Goal: Check status

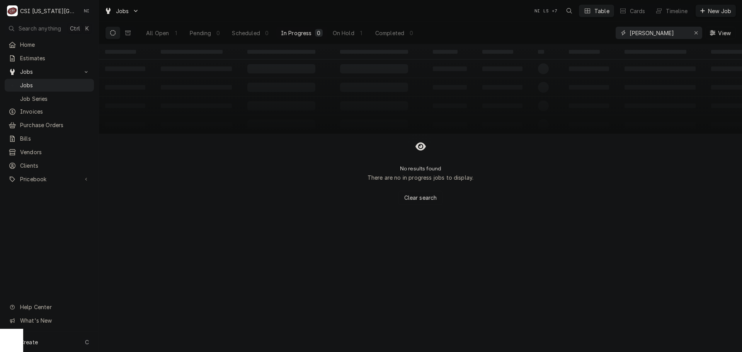
drag, startPoint x: 616, startPoint y: 34, endPoint x: 541, endPoint y: 37, distance: 75.5
click at [560, 34] on div "All Open 1 Pending 0 Scheduled 0 In Progress 0 On Hold 1 Completed 0 [PERSON_NA…" at bounding box center [420, 33] width 631 height 22
type input "31946"
click at [128, 32] on icon "Dynamic Content Wrapper" at bounding box center [127, 32] width 5 height 5
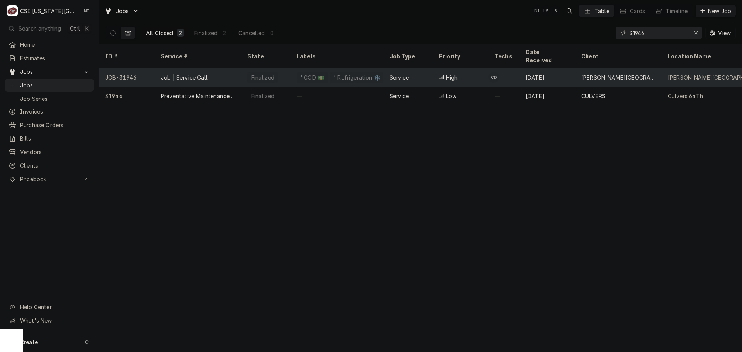
click at [218, 70] on div "Job | Service Call" at bounding box center [198, 77] width 87 height 19
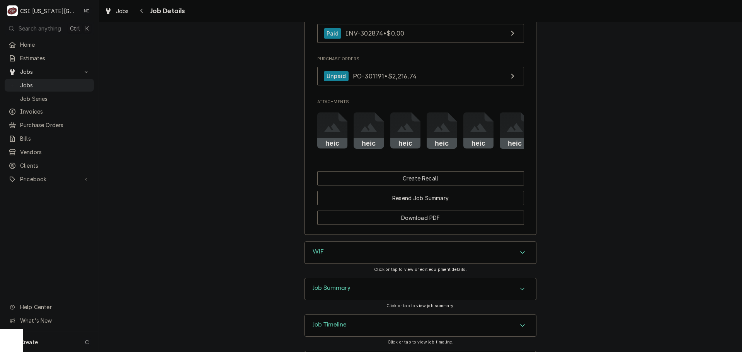
scroll to position [851, 0]
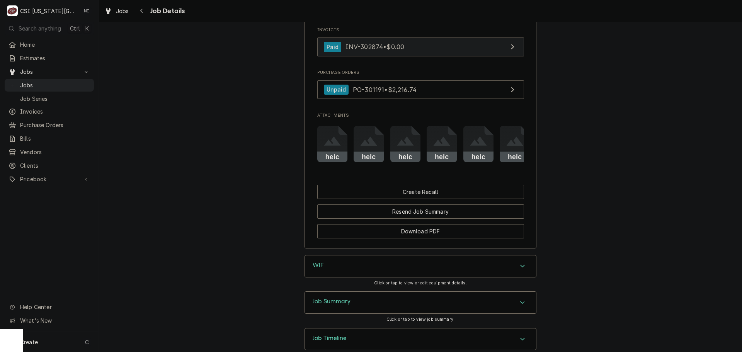
click at [419, 56] on link "Paid INV-302874 • $0.00" at bounding box center [420, 47] width 207 height 19
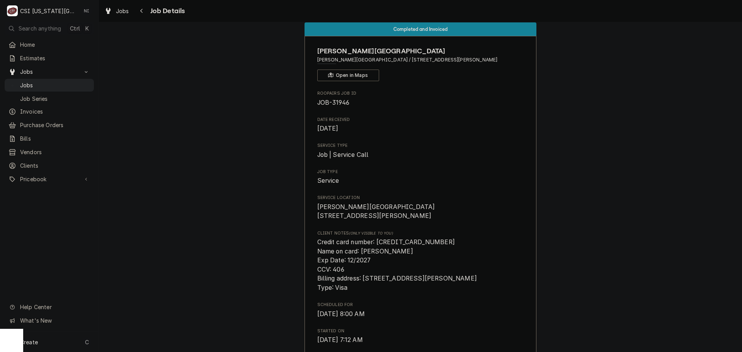
scroll to position [0, 0]
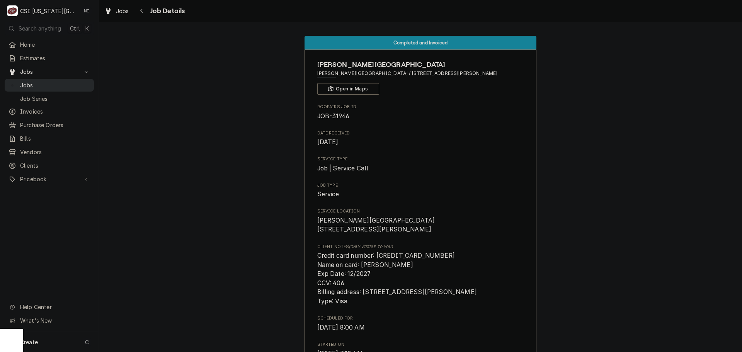
click at [49, 81] on span "Jobs" at bounding box center [55, 85] width 70 height 8
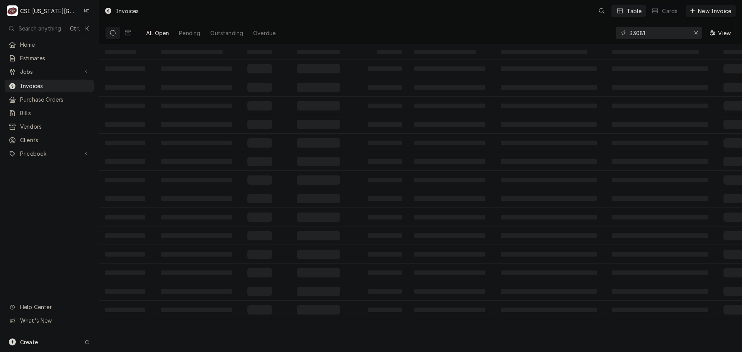
click at [698, 32] on icon "Erase input" at bounding box center [696, 32] width 4 height 5
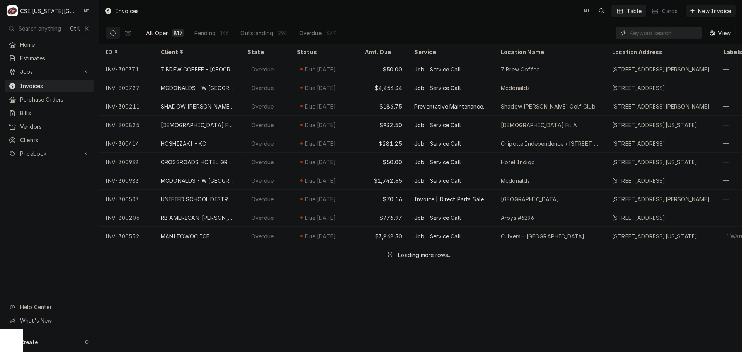
paste input "302873"
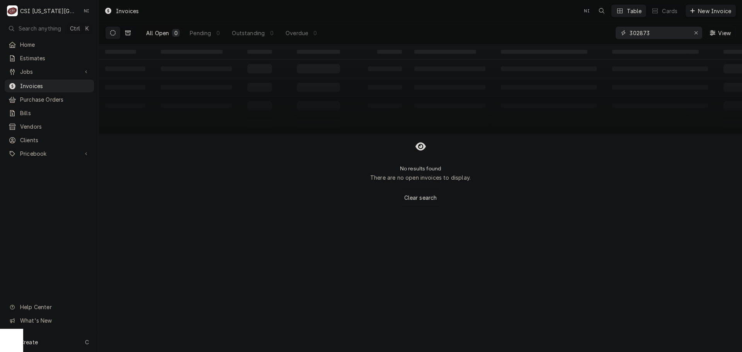
type input "302873"
click at [130, 34] on icon "Dynamic Content Wrapper" at bounding box center [127, 33] width 5 height 5
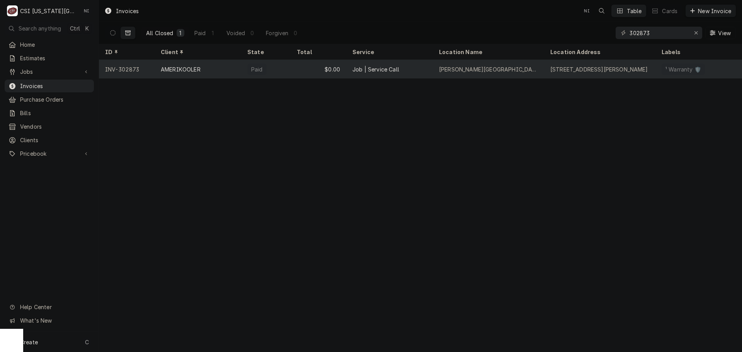
click at [430, 67] on div "Job | Service Call" at bounding box center [389, 69] width 87 height 19
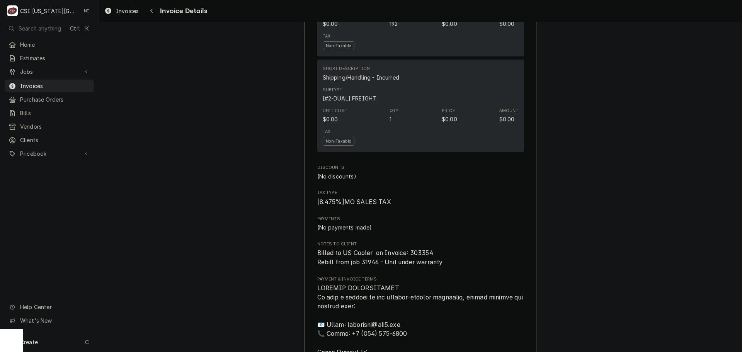
scroll to position [914, 0]
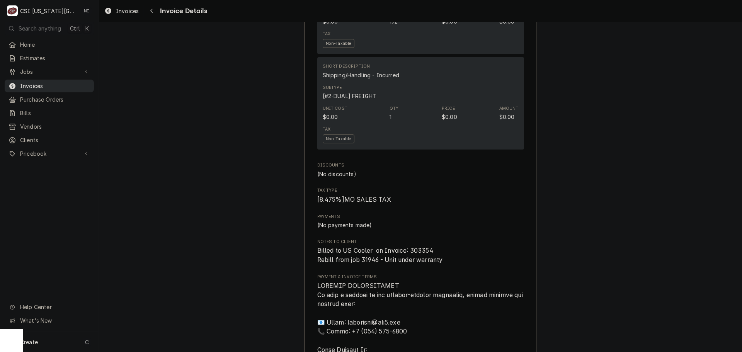
drag, startPoint x: 56, startPoint y: 84, endPoint x: 78, endPoint y: 84, distance: 21.3
click at [56, 84] on span "Invoices" at bounding box center [55, 86] width 70 height 8
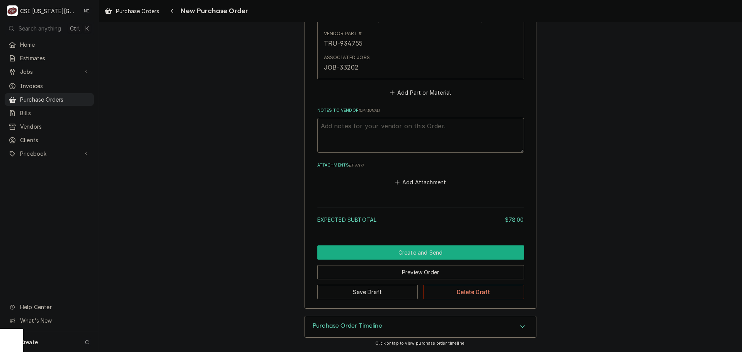
click at [430, 254] on button "Create and Send" at bounding box center [420, 253] width 207 height 14
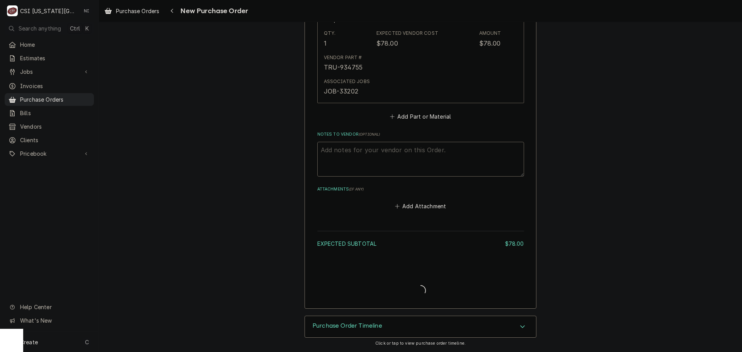
scroll to position [416, 0]
type textarea "x"
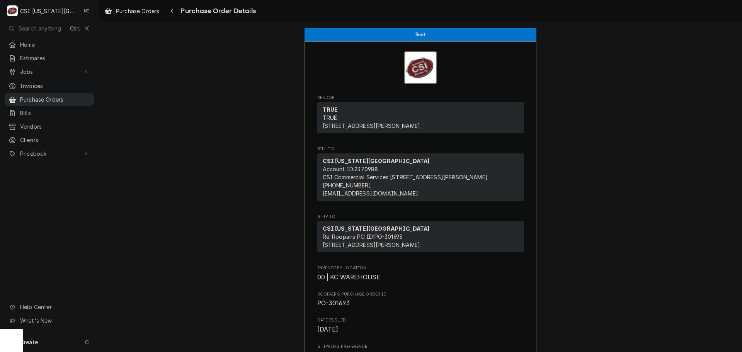
click at [79, 98] on span "Purchase Orders" at bounding box center [55, 100] width 70 height 8
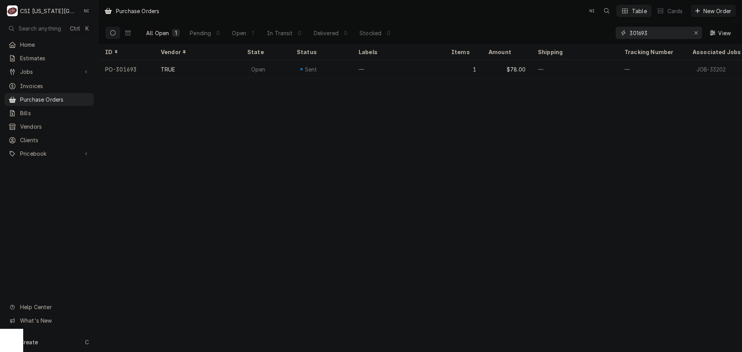
click at [652, 35] on input "301693" at bounding box center [659, 33] width 58 height 12
type input "301696"
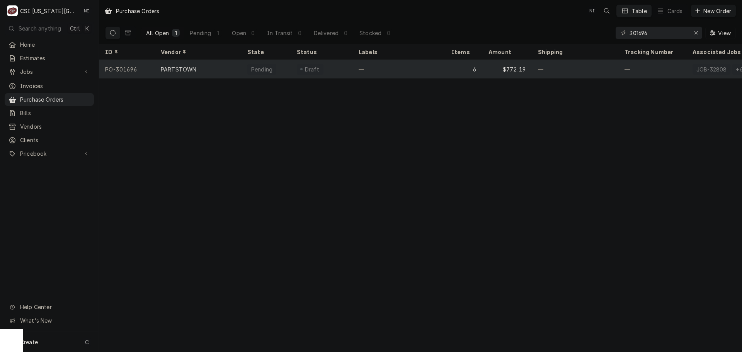
click at [423, 74] on div "—" at bounding box center [399, 69] width 93 height 19
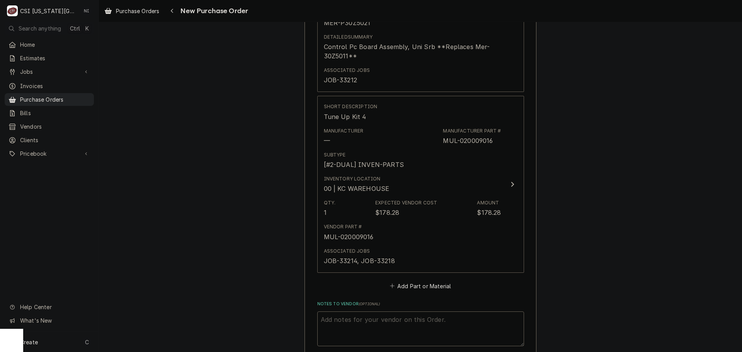
scroll to position [1184, 0]
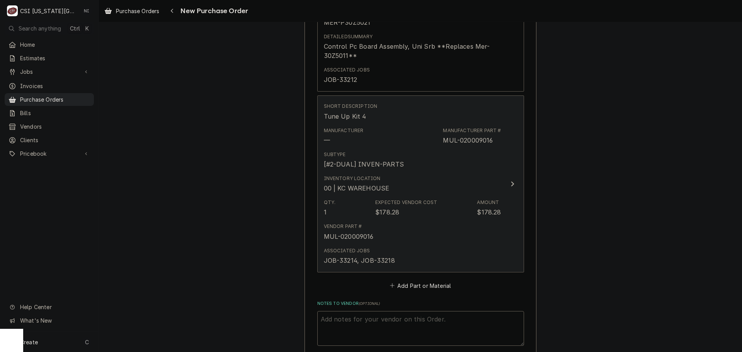
click at [485, 192] on div "Inventory Location 00 | KC WAREHOUSE" at bounding box center [412, 184] width 177 height 24
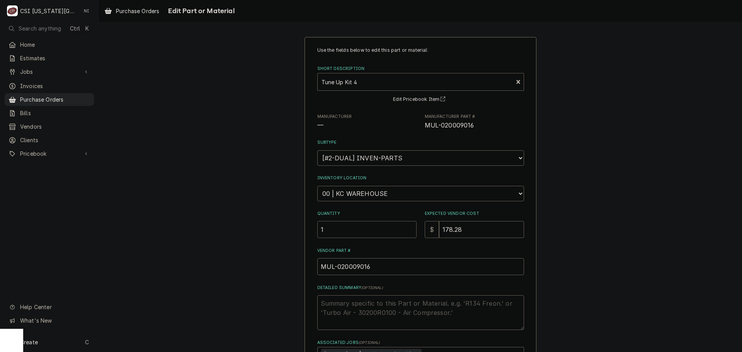
drag, startPoint x: 308, startPoint y: 227, endPoint x: 302, endPoint y: 227, distance: 5.9
click at [305, 227] on div "Use the fields below to edit this part or material: Short Description Tune Up K…" at bounding box center [421, 241] width 232 height 409
type textarea "x"
type input "2"
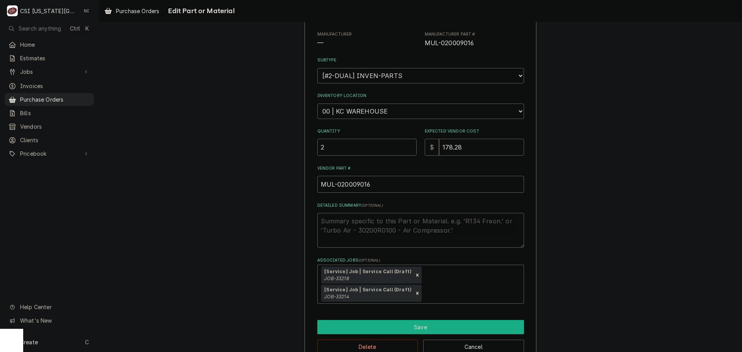
click at [397, 320] on button "Save" at bounding box center [420, 327] width 207 height 14
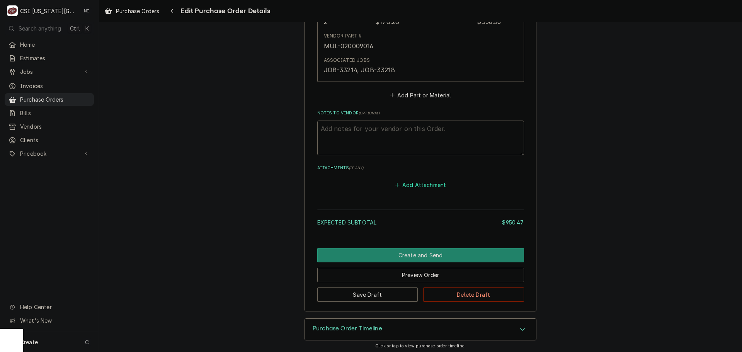
scroll to position [1377, 0]
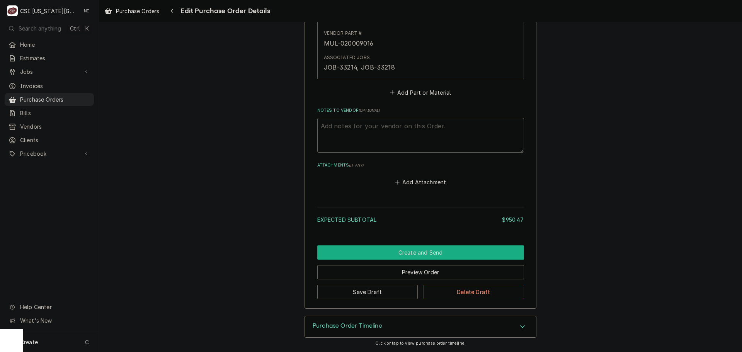
click at [413, 252] on button "Create and Send" at bounding box center [420, 253] width 207 height 14
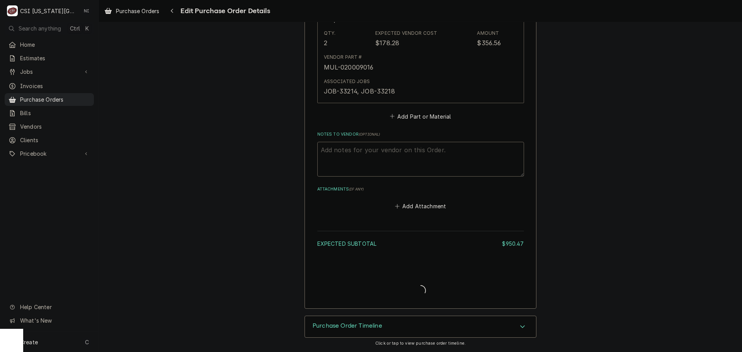
type textarea "x"
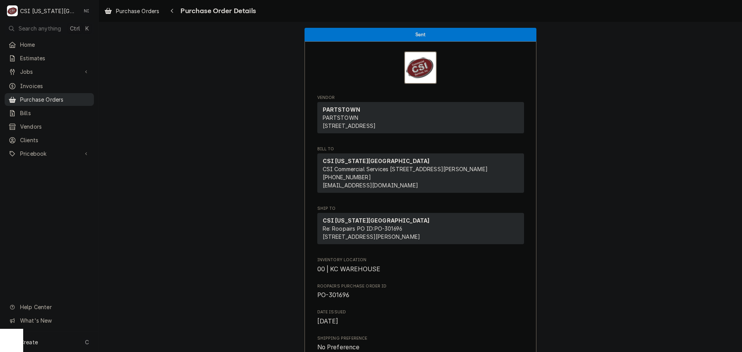
click at [47, 98] on span "Purchase Orders" at bounding box center [55, 100] width 70 height 8
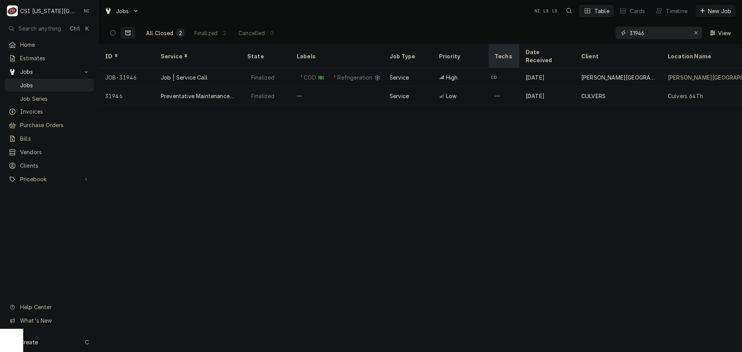
drag, startPoint x: 649, startPoint y: 34, endPoint x: 496, endPoint y: 45, distance: 153.1
click at [511, 44] on div "All Closed 2 Finalized 2 Cancelled 0 31946 View" at bounding box center [420, 33] width 643 height 22
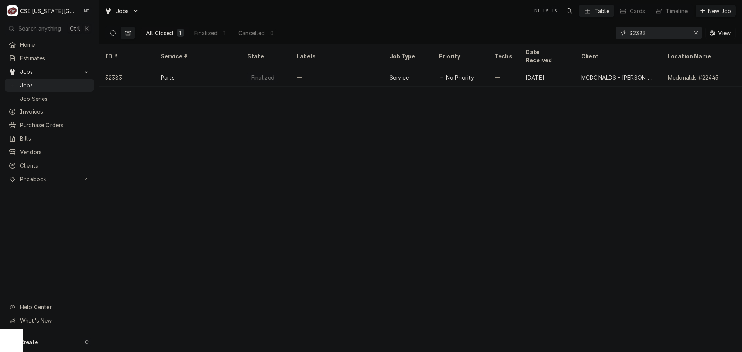
type input "32383"
click at [114, 31] on icon "Dynamic Content Wrapper" at bounding box center [112, 32] width 5 height 5
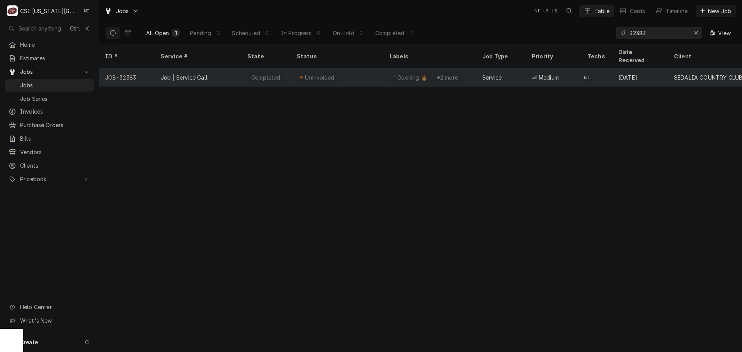
click at [237, 69] on div "Job | Service Call" at bounding box center [198, 77] width 87 height 19
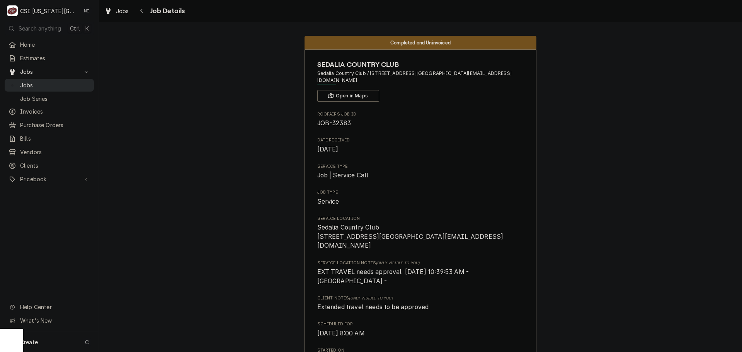
click at [68, 86] on span "Jobs" at bounding box center [55, 85] width 70 height 8
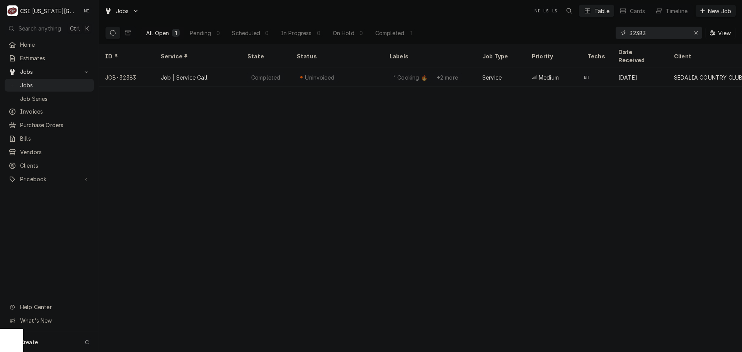
drag, startPoint x: 631, startPoint y: 37, endPoint x: 588, endPoint y: 38, distance: 43.3
click at [590, 38] on div "All Open 1 Pending 0 Scheduled 0 In Progress 0 On Hold 0 Completed 1 32383 View" at bounding box center [420, 33] width 631 height 22
type input "L"
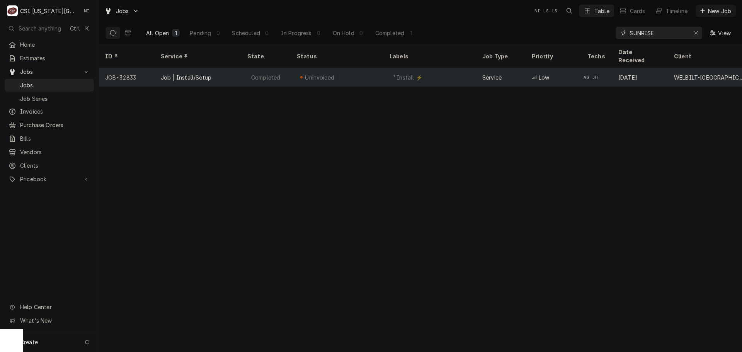
type input "SUNRISE"
click at [359, 69] on div "Uninvoiced" at bounding box center [337, 77] width 93 height 19
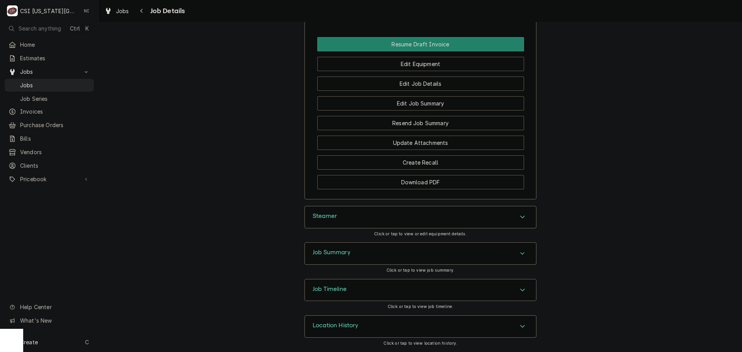
scroll to position [1194, 0]
drag, startPoint x: 442, startPoint y: 332, endPoint x: 446, endPoint y: 332, distance: 4.7
click at [442, 332] on div "Location History" at bounding box center [420, 327] width 231 height 22
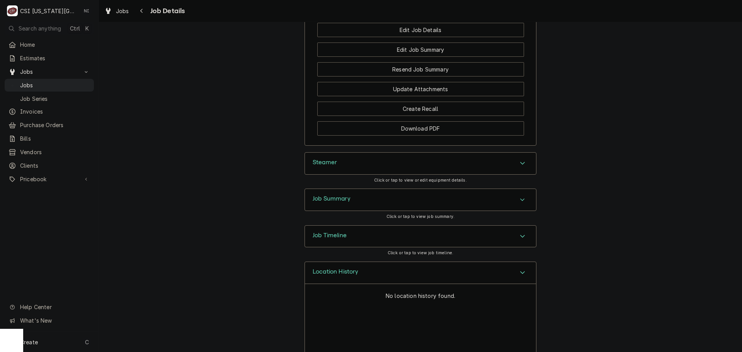
scroll to position [1266, 0]
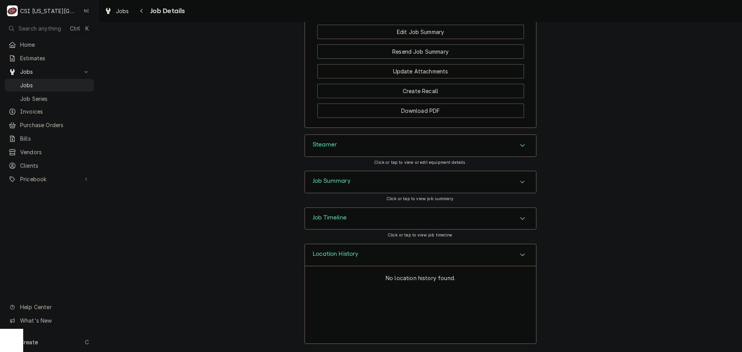
click at [487, 258] on div "Location History" at bounding box center [420, 255] width 231 height 22
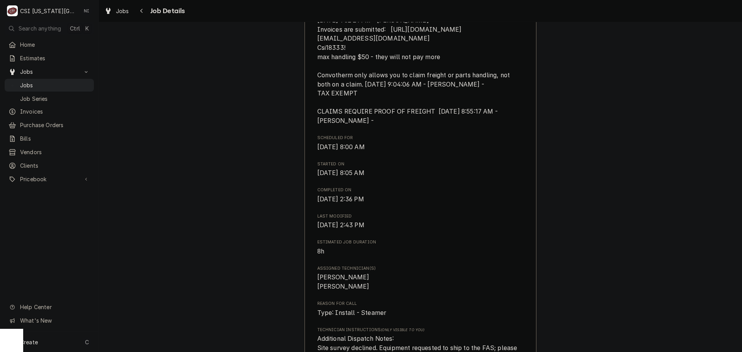
scroll to position [271, 0]
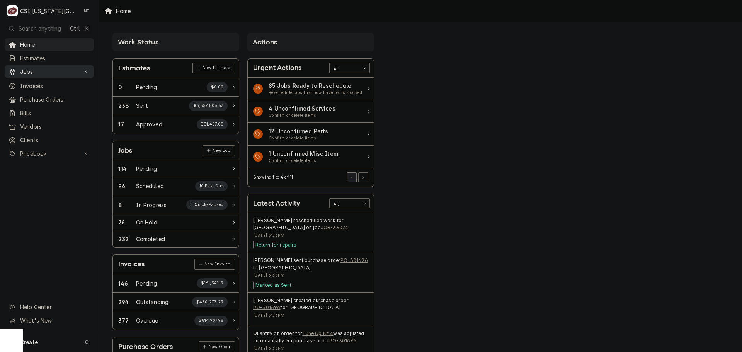
click at [55, 70] on span "Jobs" at bounding box center [49, 72] width 58 height 8
click at [58, 81] on span "Jobs" at bounding box center [55, 85] width 70 height 8
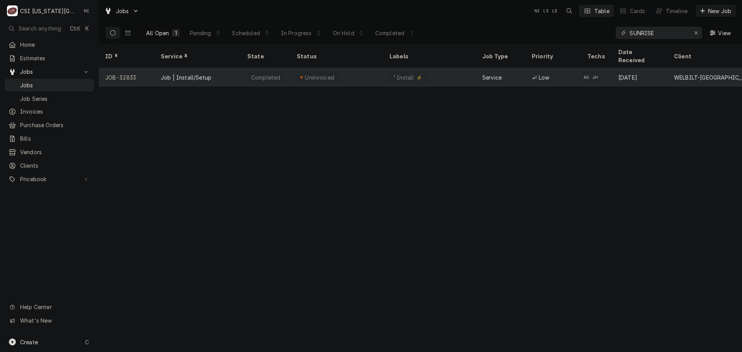
click at [446, 69] on div "¹ Install ⚡️" at bounding box center [430, 77] width 93 height 19
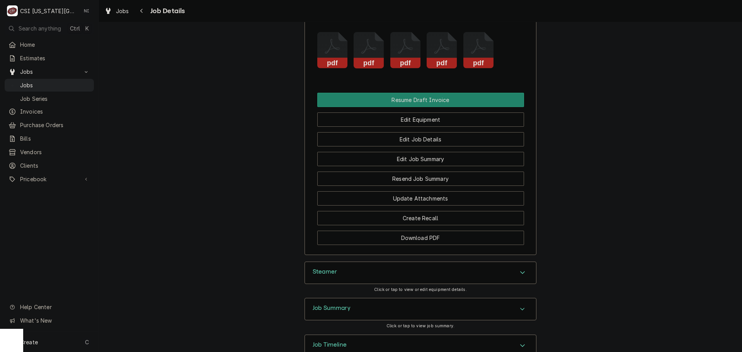
scroll to position [1194, 0]
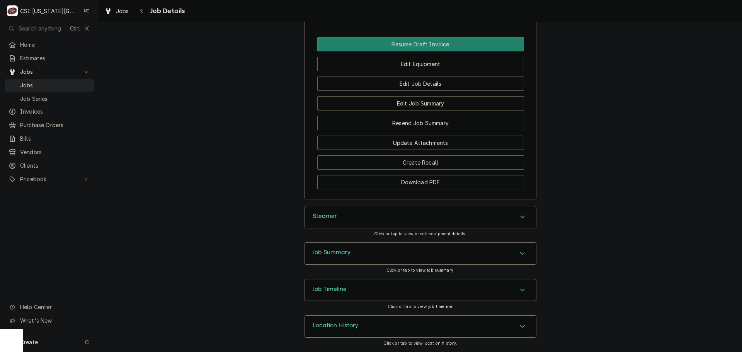
click at [513, 221] on div "Steamer" at bounding box center [420, 217] width 231 height 22
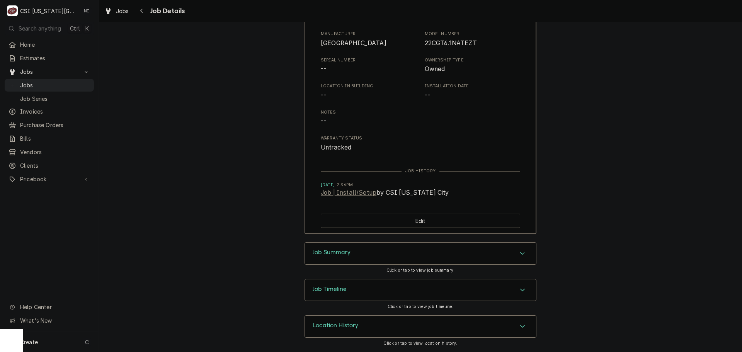
scroll to position [1435, 0]
click at [520, 291] on icon "Accordion Header" at bounding box center [522, 290] width 5 height 6
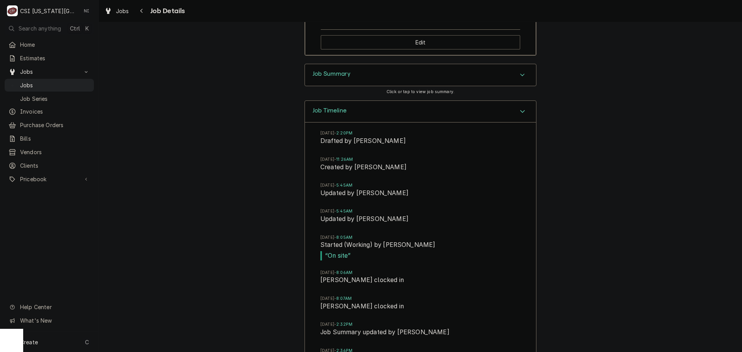
click at [519, 123] on div "Job Timeline" at bounding box center [420, 112] width 231 height 22
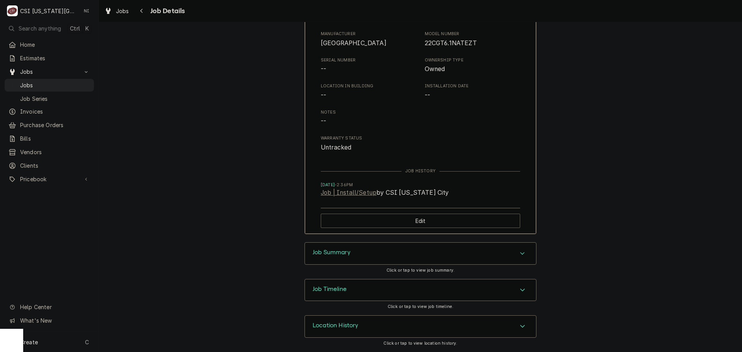
click at [522, 328] on icon "Accordion Header" at bounding box center [522, 326] width 5 height 6
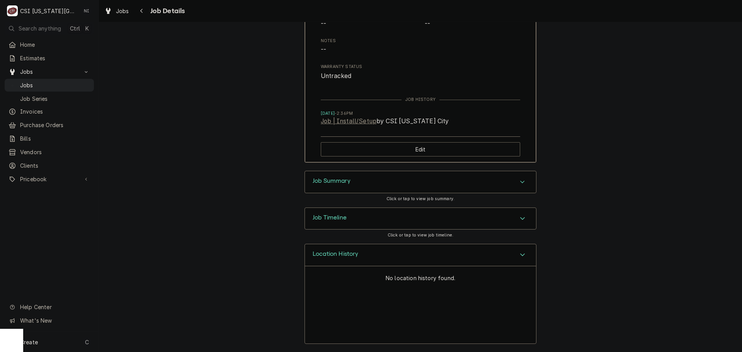
click at [522, 260] on div "Accordion Header" at bounding box center [523, 255] width 12 height 9
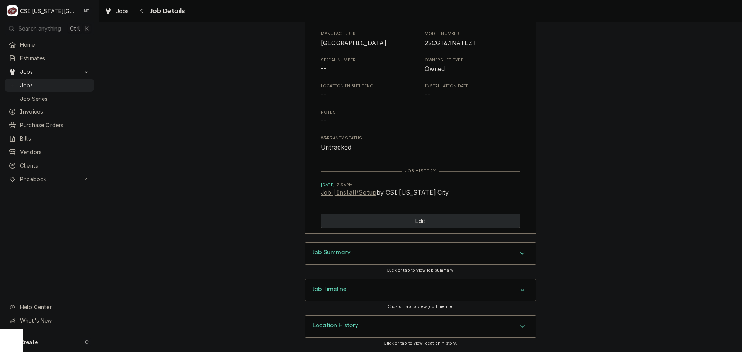
click at [513, 228] on button "Edit" at bounding box center [421, 221] width 200 height 14
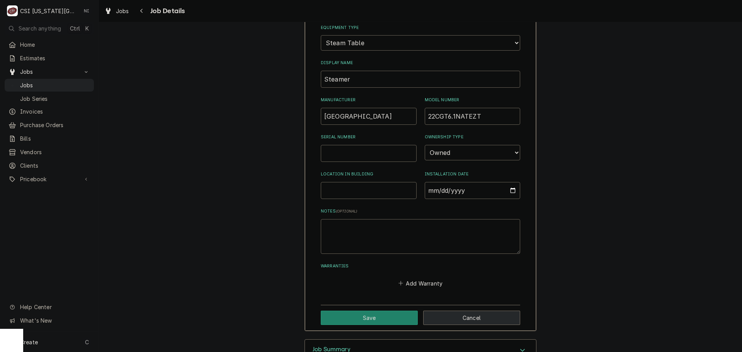
click at [493, 325] on button "Cancel" at bounding box center [471, 318] width 97 height 14
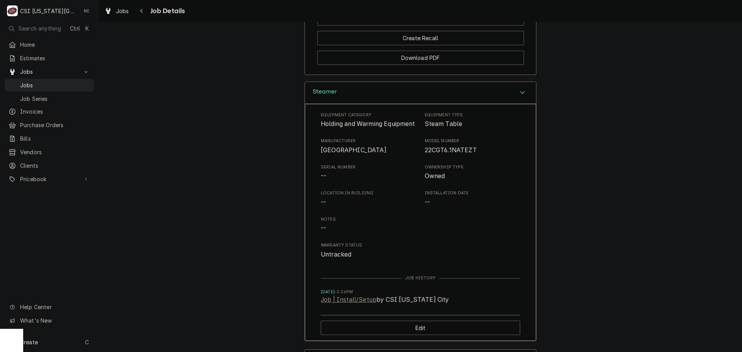
scroll to position [1072, 0]
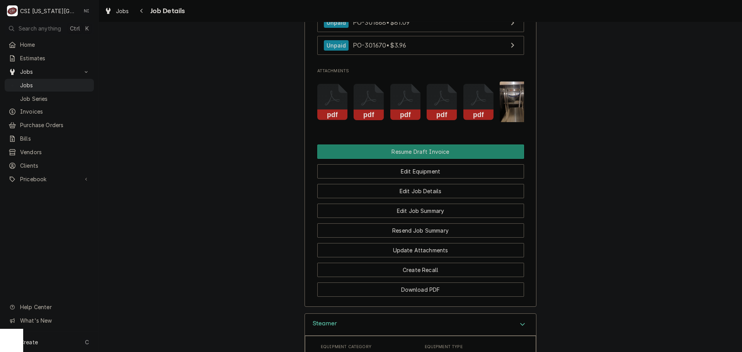
click at [512, 106] on img "Attachments" at bounding box center [515, 102] width 31 height 41
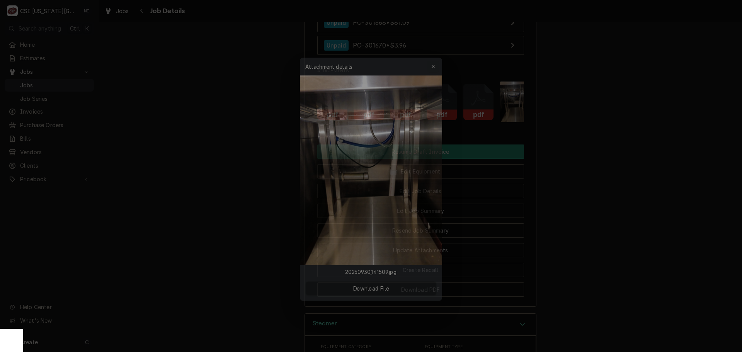
click at [434, 59] on icon "button" at bounding box center [436, 58] width 4 height 5
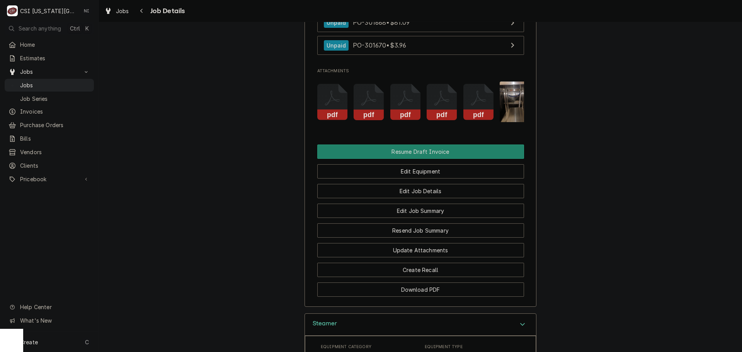
click at [333, 120] on rect "Attachments" at bounding box center [332, 114] width 31 height 11
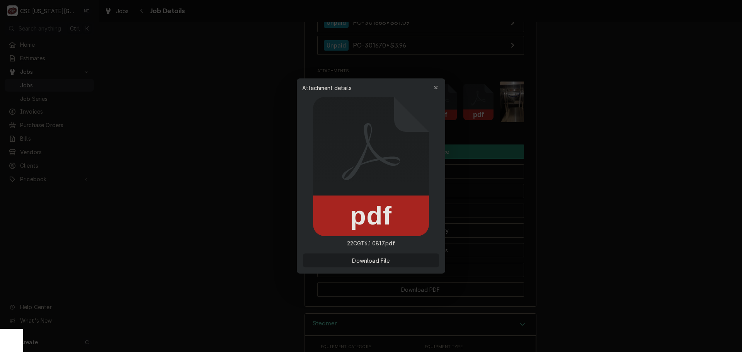
click at [384, 262] on span "Download File" at bounding box center [371, 261] width 41 height 8
click at [433, 88] on div "button" at bounding box center [436, 88] width 8 height 8
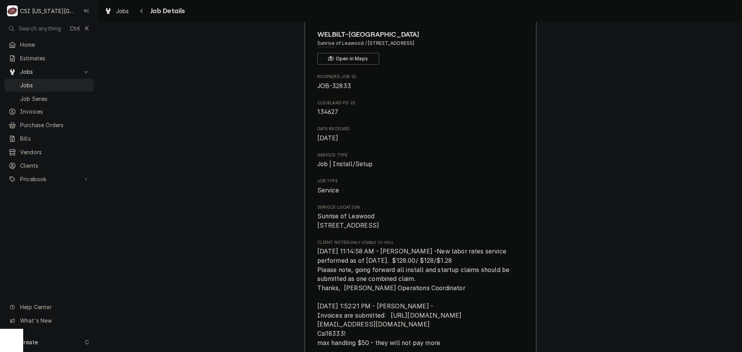
scroll to position [0, 0]
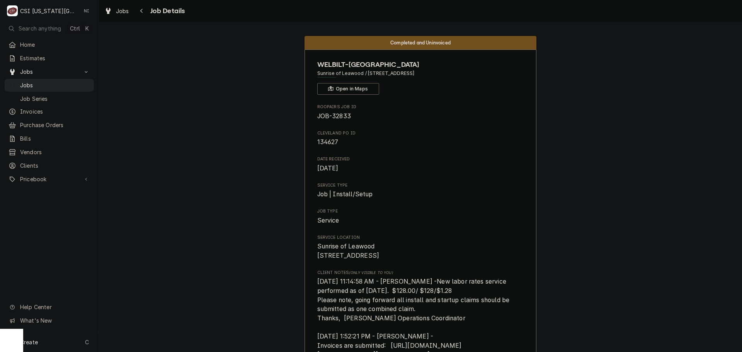
drag, startPoint x: 452, startPoint y: 73, endPoint x: 311, endPoint y: 76, distance: 141.2
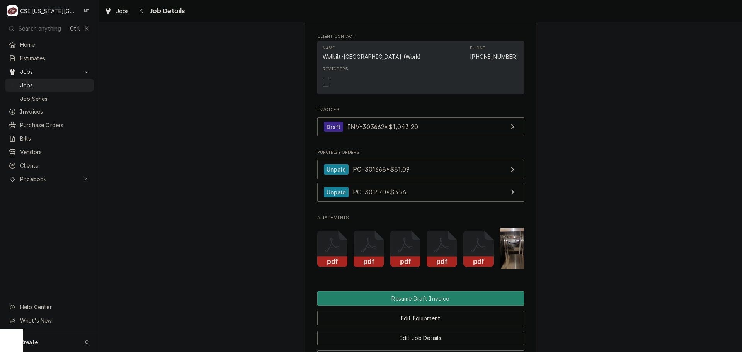
scroll to position [967, 0]
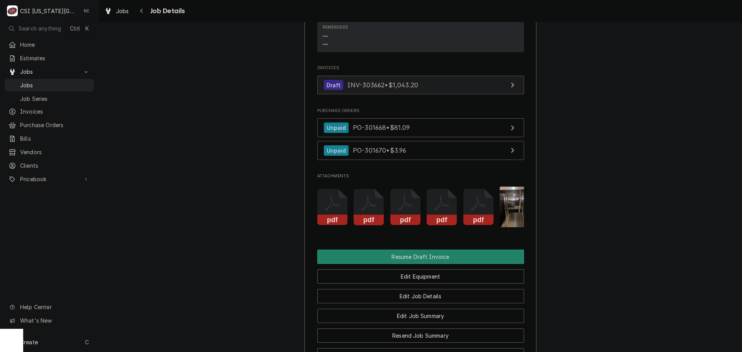
click at [435, 90] on link "Draft INV-303662 • $1,043.20" at bounding box center [420, 85] width 207 height 19
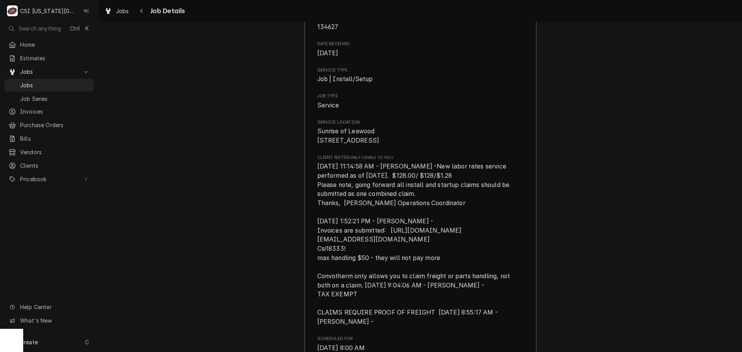
scroll to position [0, 0]
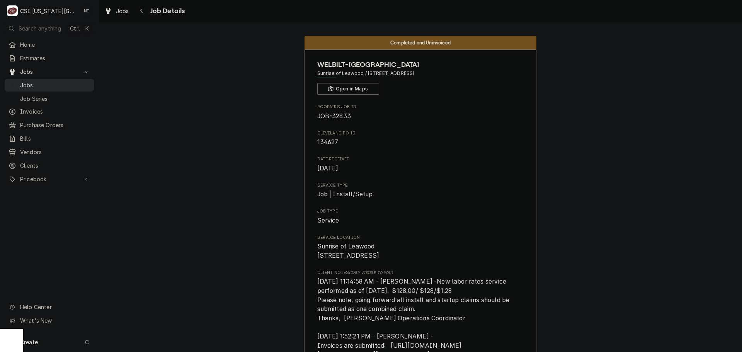
drag, startPoint x: 45, startPoint y: 80, endPoint x: 51, endPoint y: 78, distance: 6.4
click at [45, 81] on span "Jobs" at bounding box center [55, 85] width 70 height 8
